Goal: Information Seeking & Learning: Learn about a topic

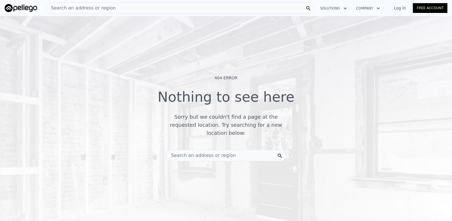
click at [218, 152] on span "Search an address or region" at bounding box center [200, 155] width 69 height 7
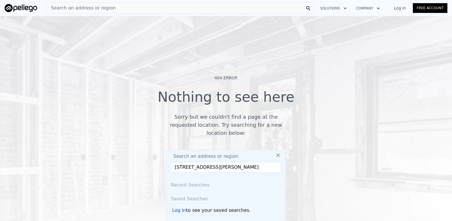
scroll to position [0, 16]
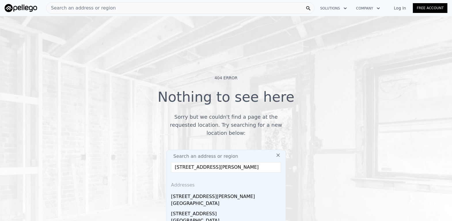
click at [223, 163] on input "4532 N Bartlett Ave Unit 4532A, Shorewood, WI 53211" at bounding box center [226, 167] width 110 height 10
drag, startPoint x: 223, startPoint y: 164, endPoint x: 202, endPoint y: 165, distance: 21.3
click at [202, 165] on input "4532 N Bartlett Ave Unit 4532, Shorewood, WI 53211" at bounding box center [226, 167] width 110 height 10
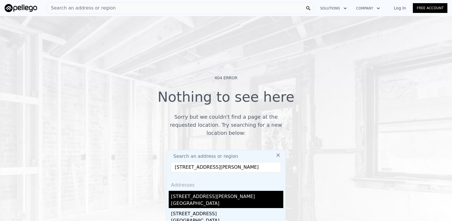
type input "4532 N Bartlett Ave, Shorewood, WI 53211"
click at [209, 193] on div "4532/4532a N Bartlett Ave" at bounding box center [227, 195] width 112 height 9
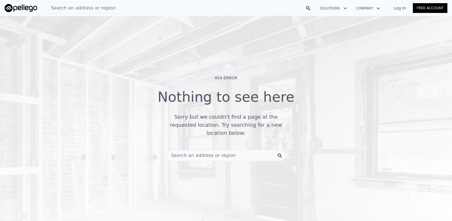
click at [217, 152] on span "Search an address or region" at bounding box center [200, 155] width 69 height 7
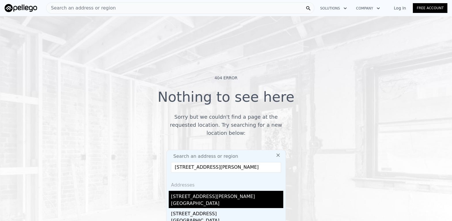
scroll to position [4, 0]
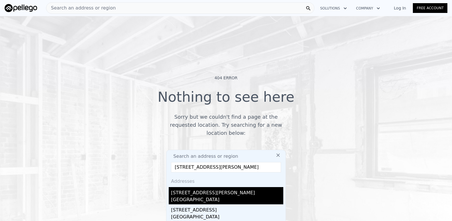
type input "4532 N Bartlett Ave Unit 4532A, Shorewood, WI 53211"
click at [206, 192] on div "4532/4532a N Bartlett Ave" at bounding box center [227, 191] width 112 height 9
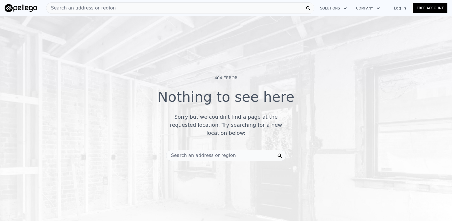
click at [81, 6] on span "Search an address or region" at bounding box center [80, 8] width 69 height 7
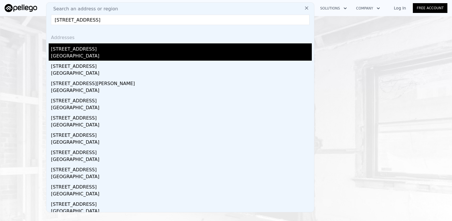
type input "[STREET_ADDRESS]"
click at [86, 47] on div "[STREET_ADDRESS]" at bounding box center [181, 47] width 261 height 9
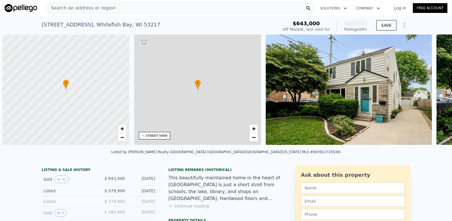
scroll to position [0, 2]
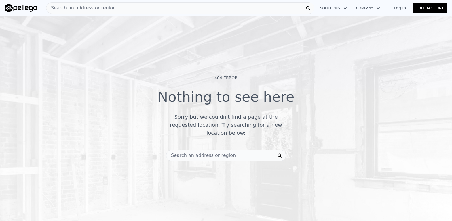
click at [72, 12] on div "Search an address or region" at bounding box center [80, 8] width 69 height 11
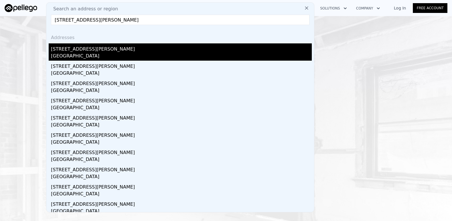
type input "[STREET_ADDRESS][PERSON_NAME]"
click at [92, 55] on div "[GEOGRAPHIC_DATA]" at bounding box center [181, 57] width 261 height 8
